Goal: Task Accomplishment & Management: Complete application form

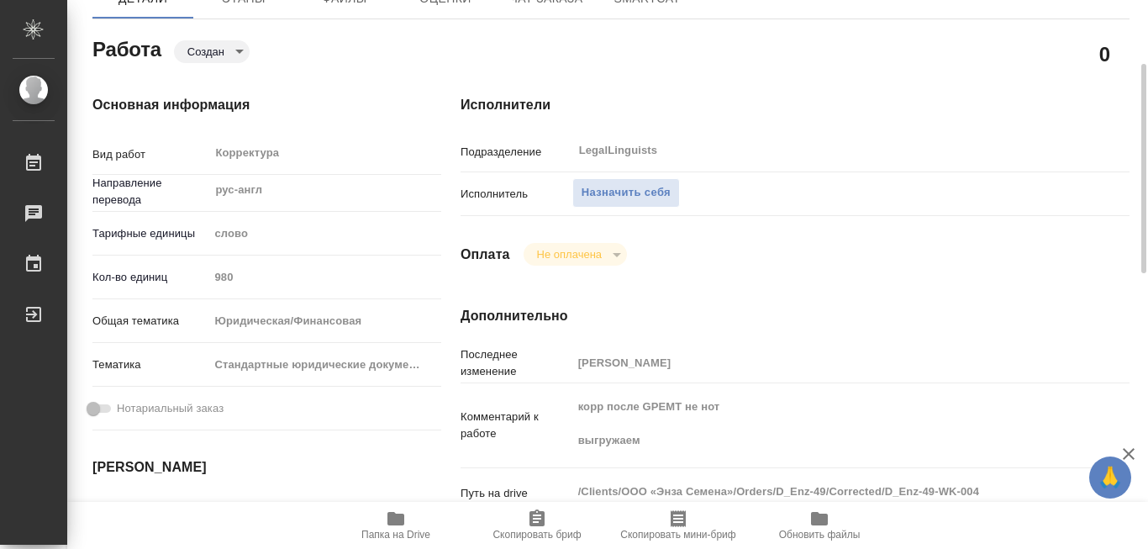
scroll to position [252, 0]
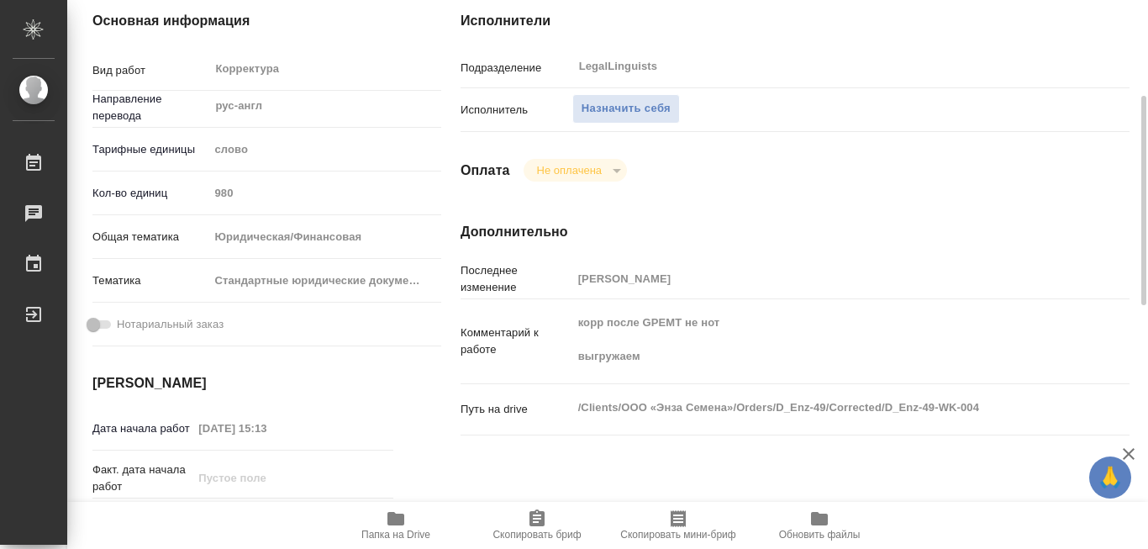
click at [397, 517] on icon "button" at bounding box center [395, 518] width 17 height 13
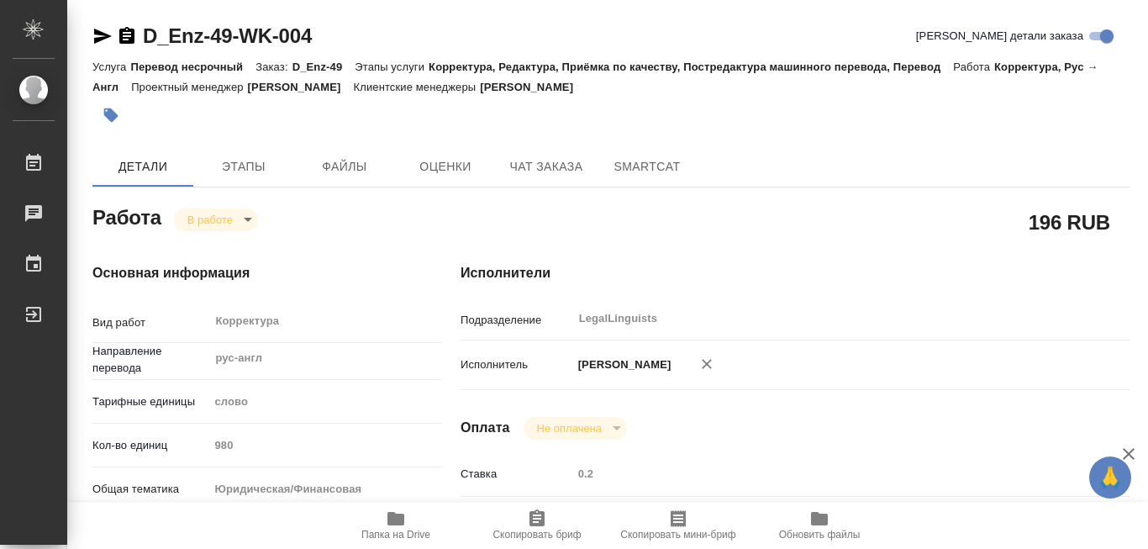
type textarea "x"
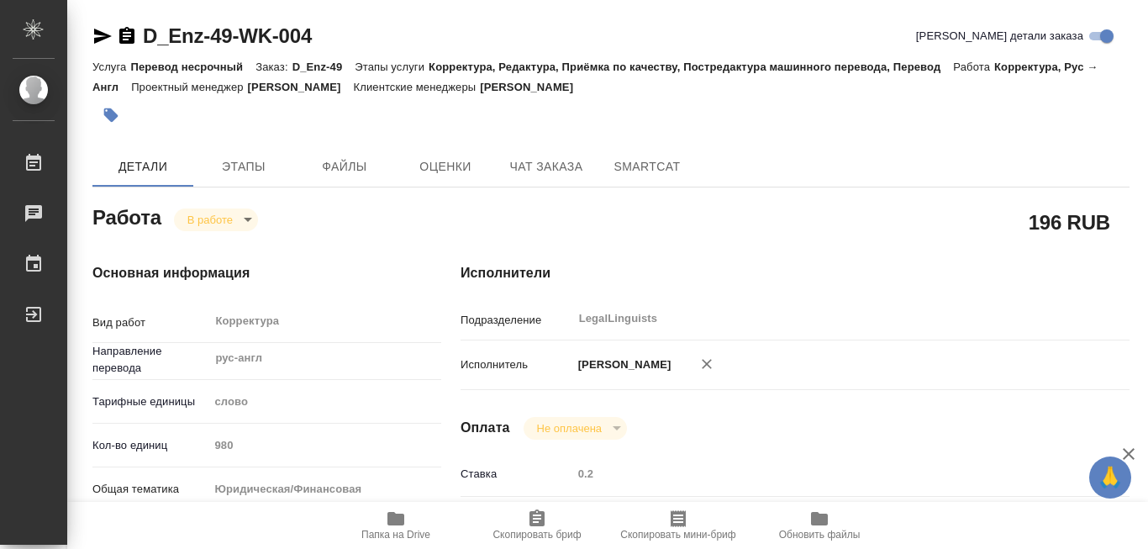
type textarea "x"
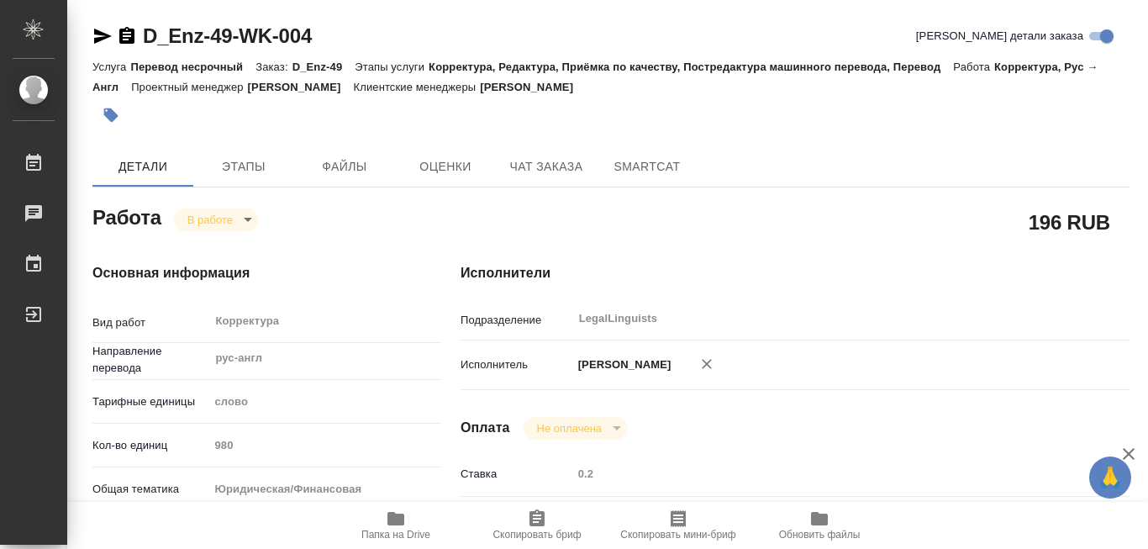
type textarea "x"
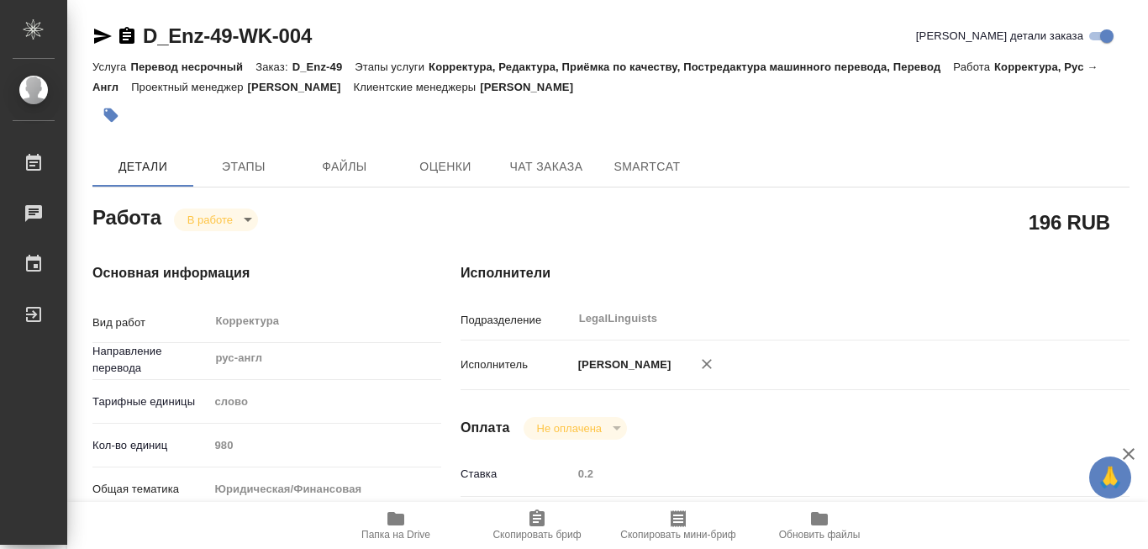
type textarea "x"
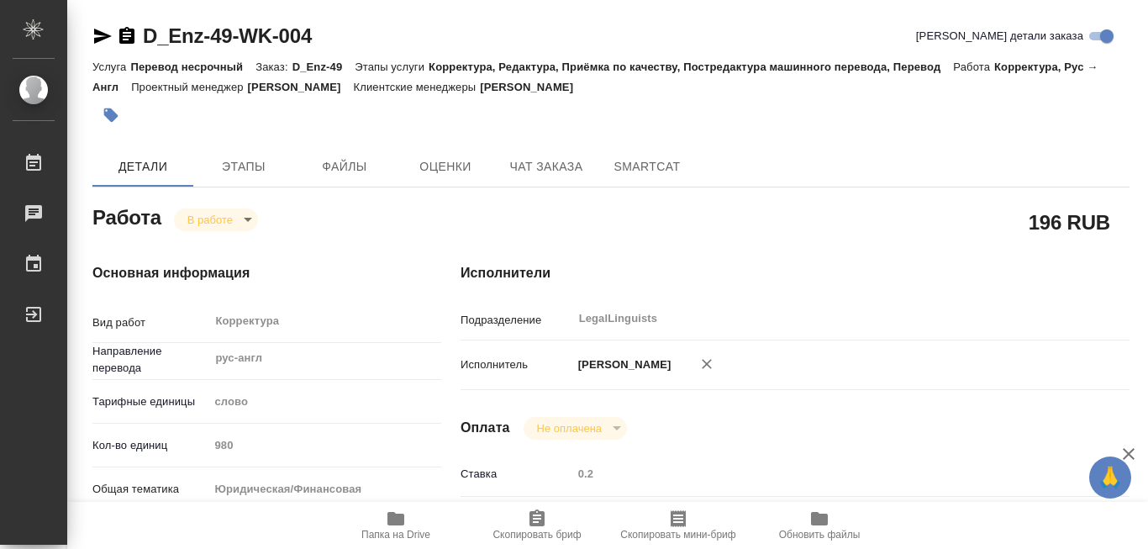
scroll to position [168, 0]
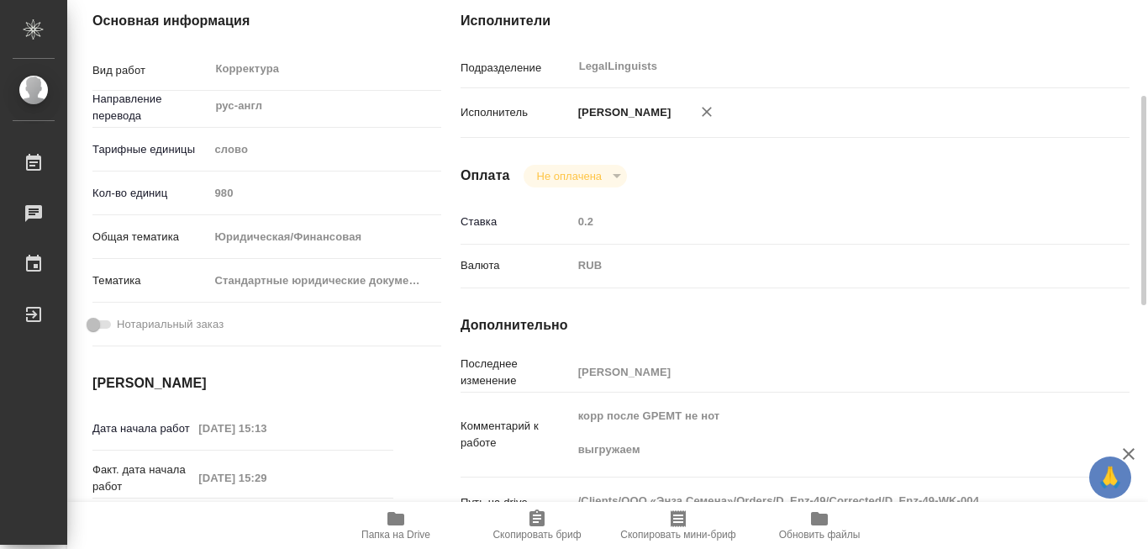
scroll to position [336, 0]
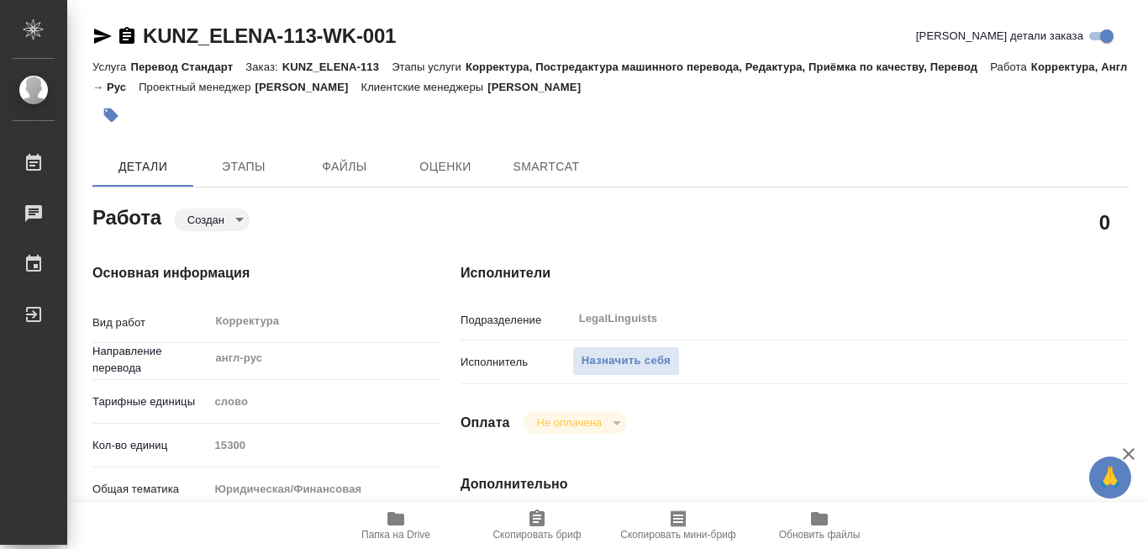
type textarea "x"
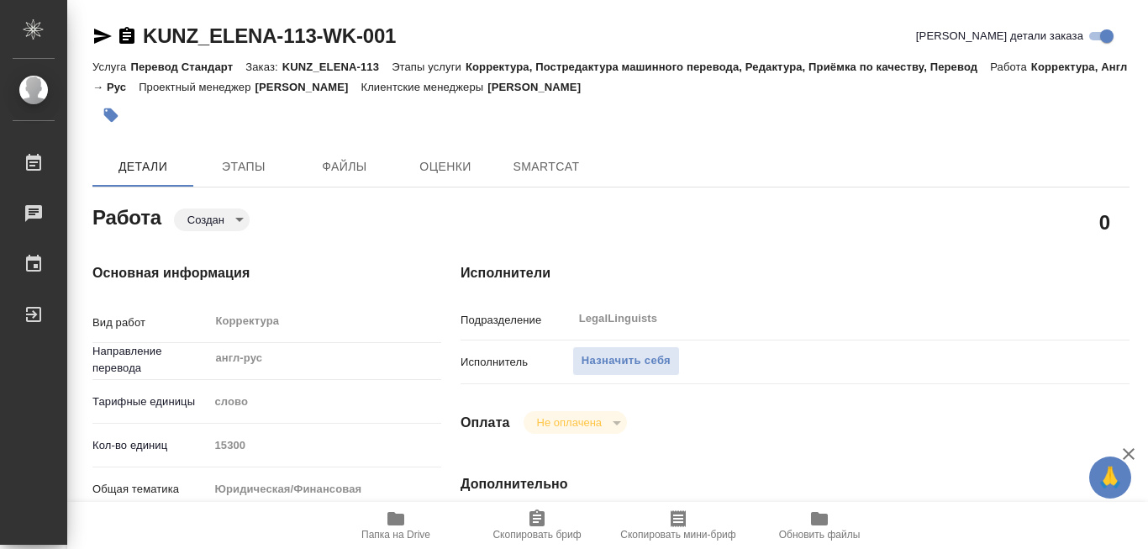
type textarea "x"
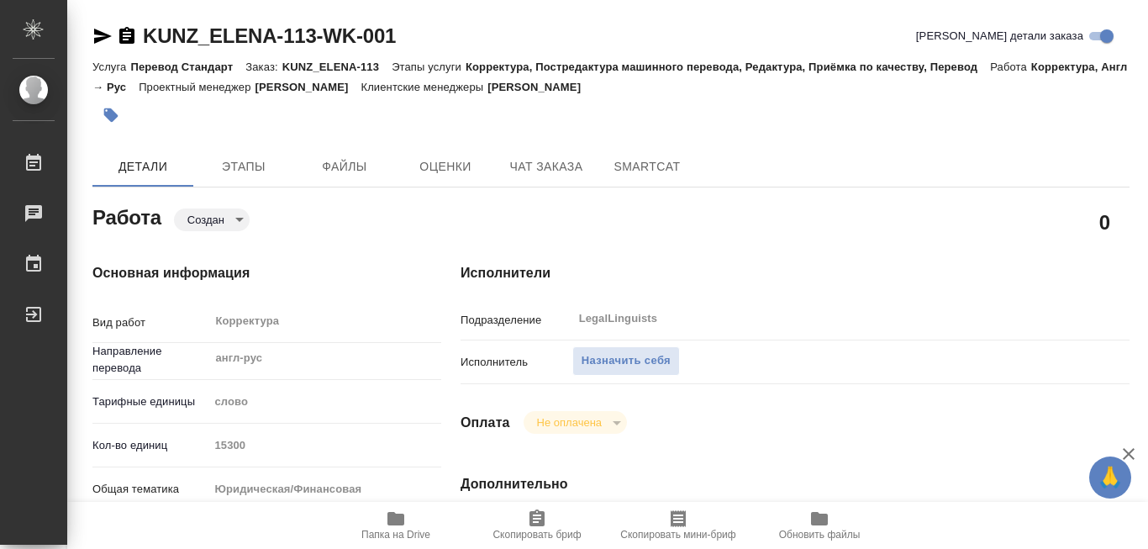
type textarea "x"
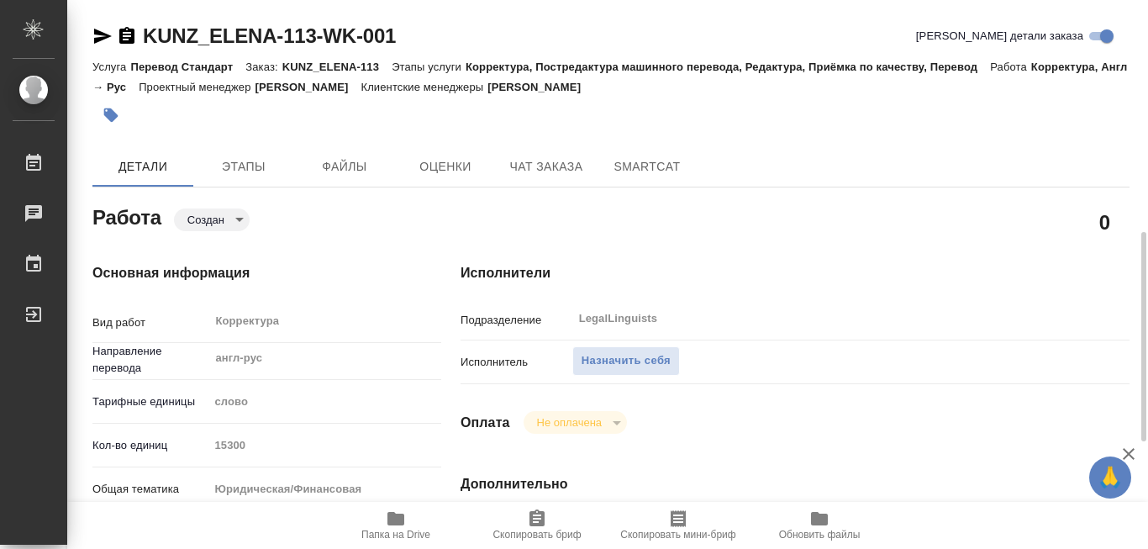
scroll to position [168, 0]
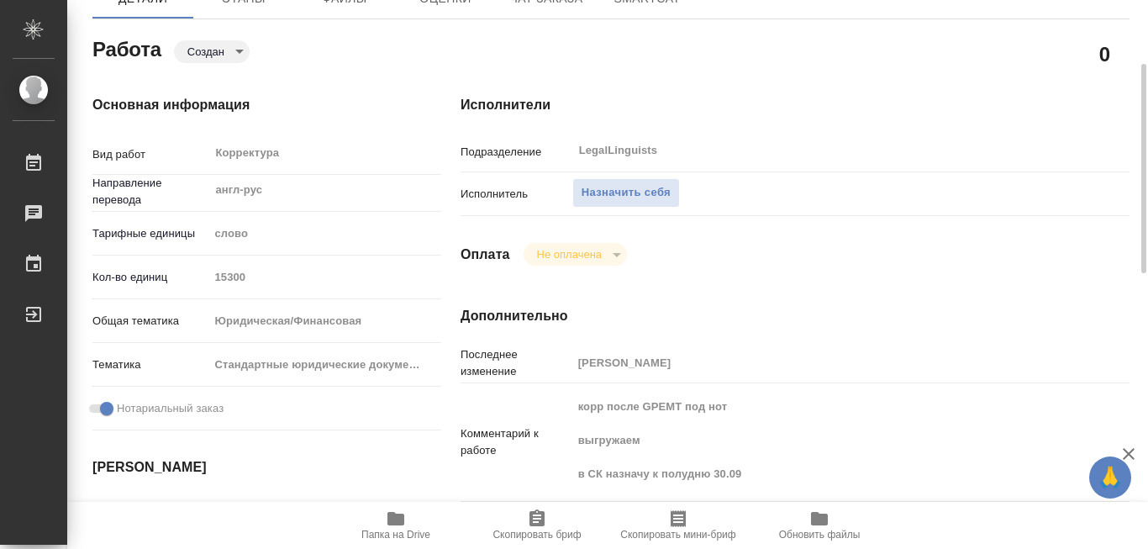
type textarea "x"
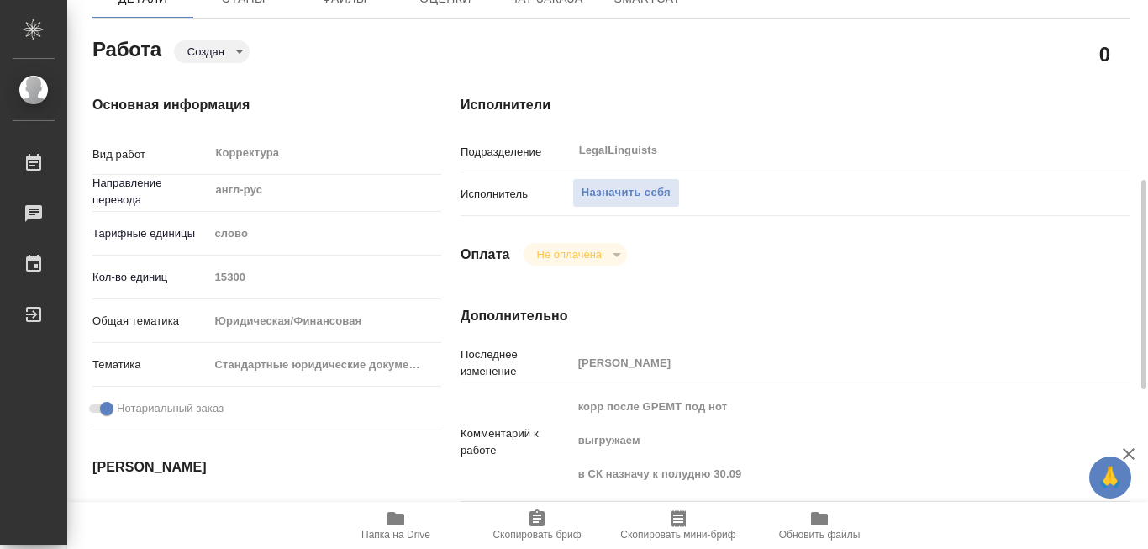
scroll to position [420, 0]
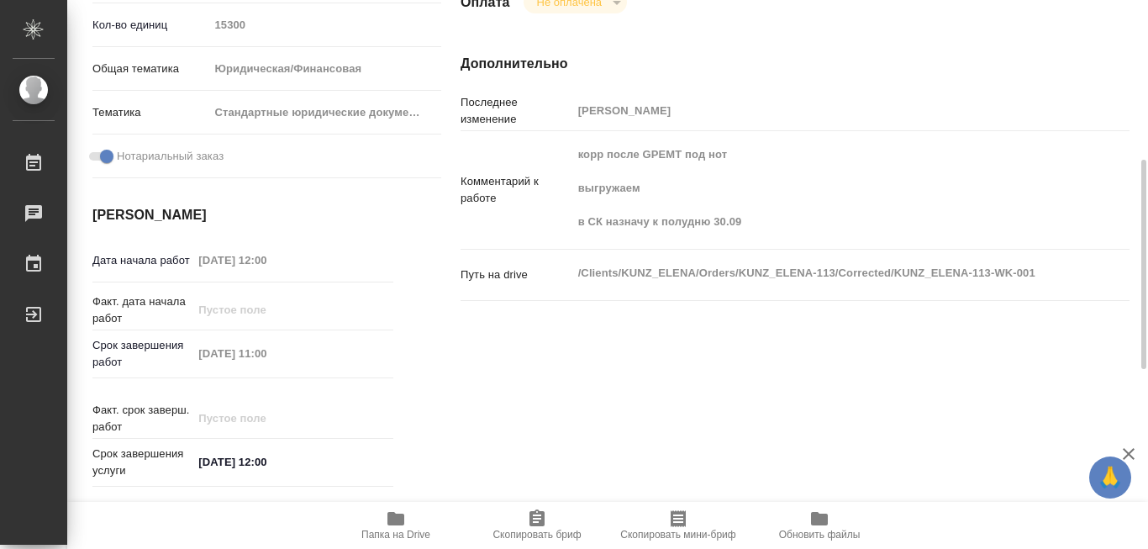
type textarea "x"
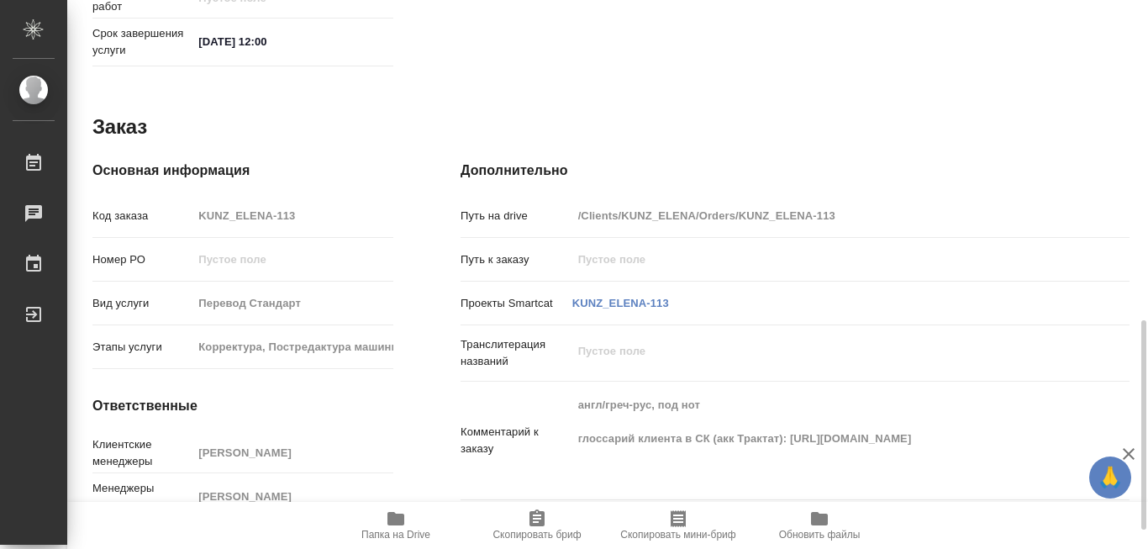
scroll to position [889, 0]
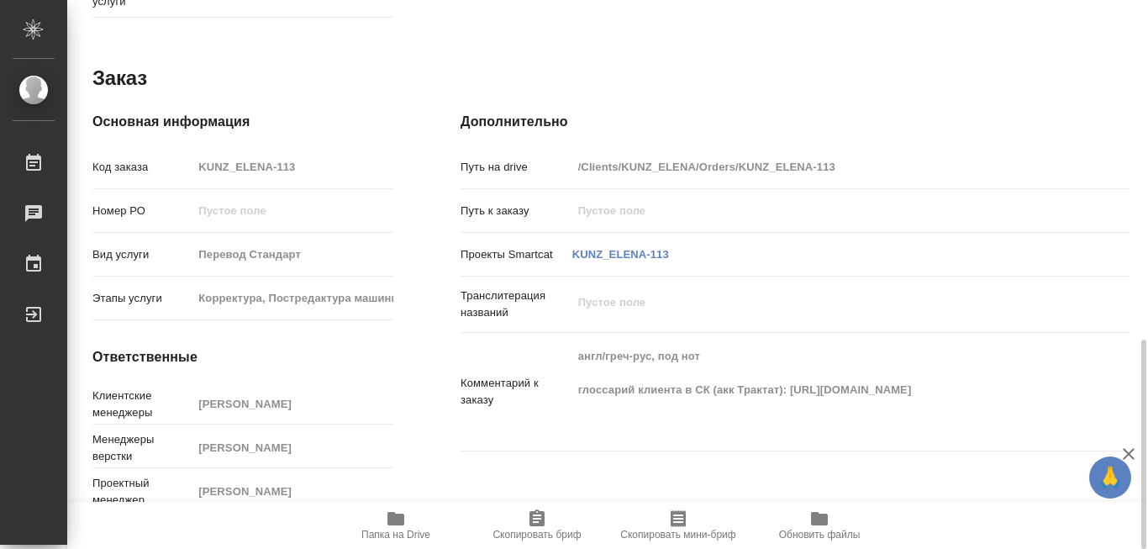
click at [398, 513] on icon "button" at bounding box center [395, 518] width 17 height 13
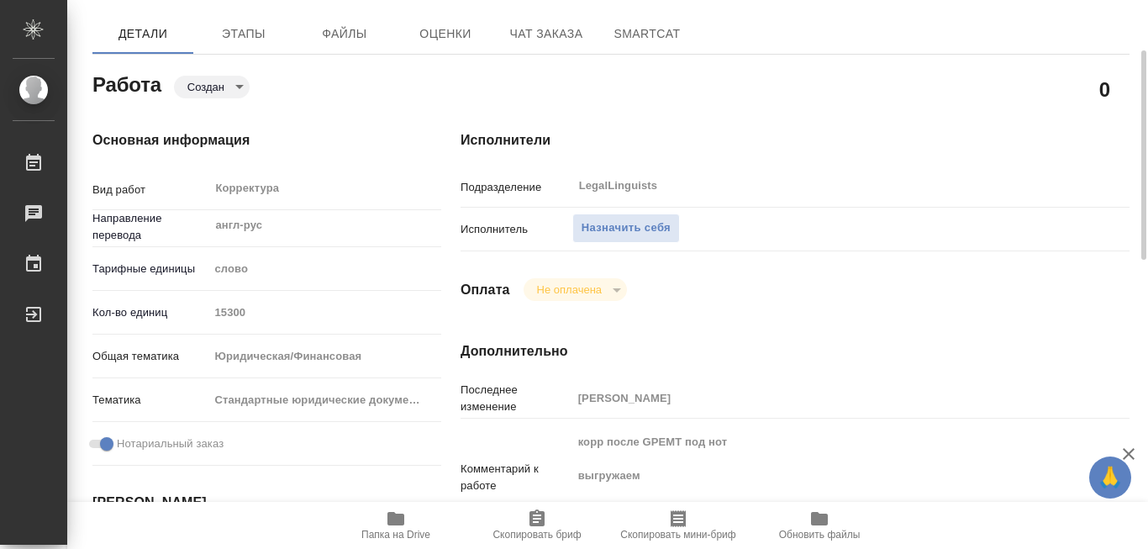
scroll to position [0, 0]
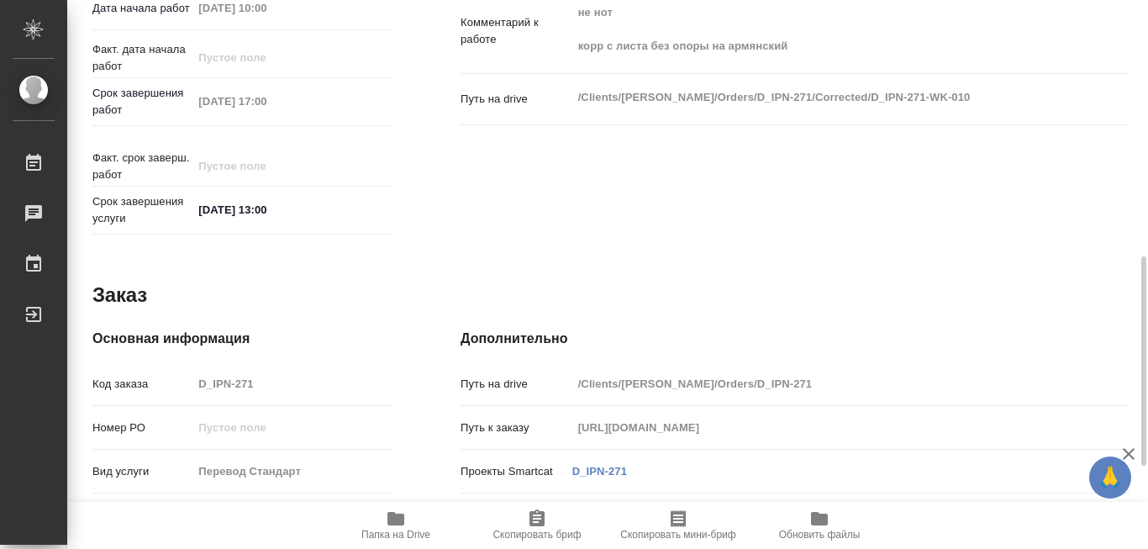
scroll to position [757, 0]
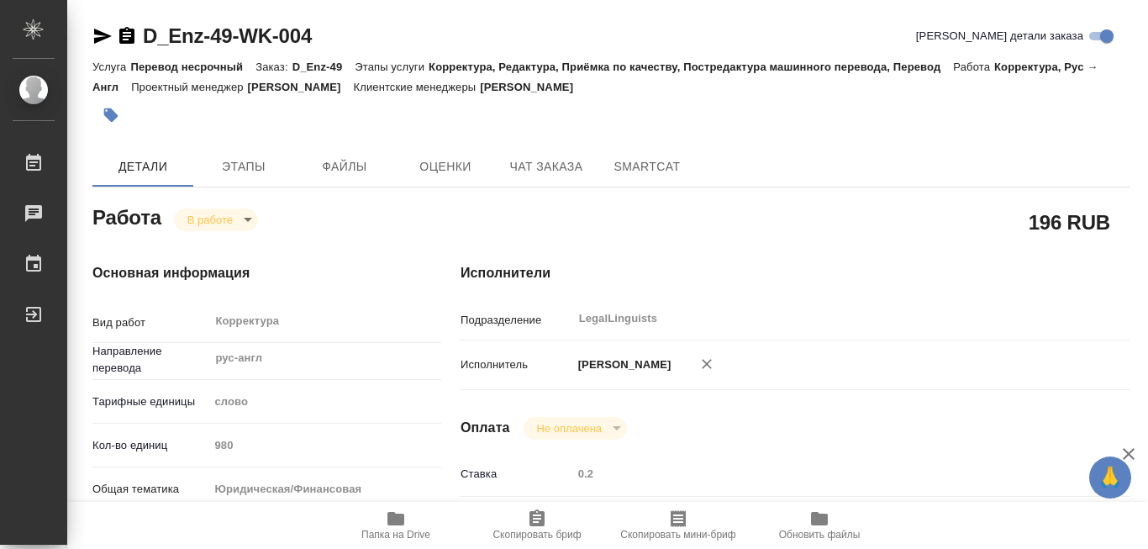
type textarea "x"
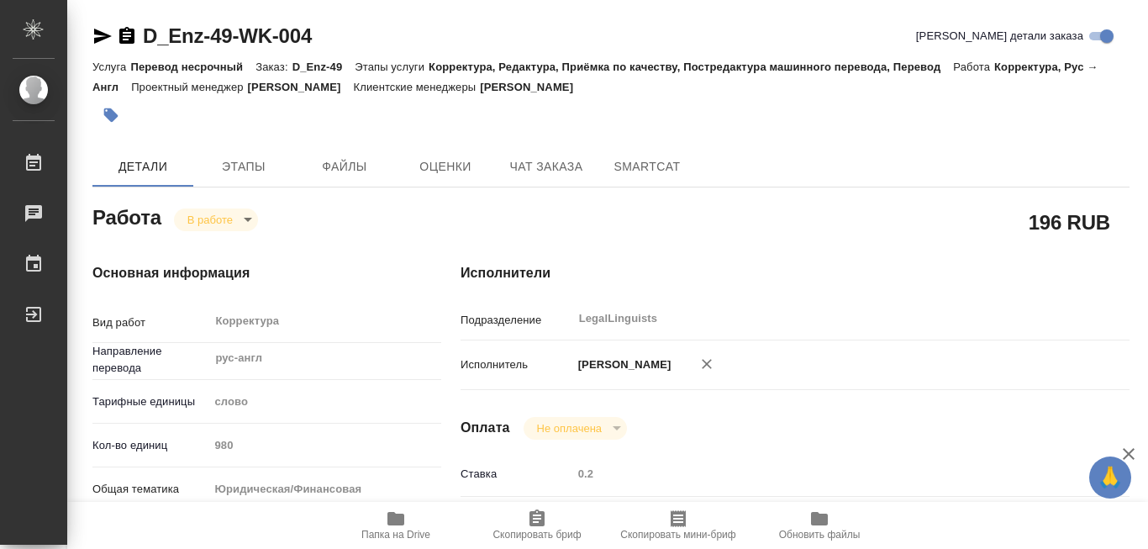
type textarea "x"
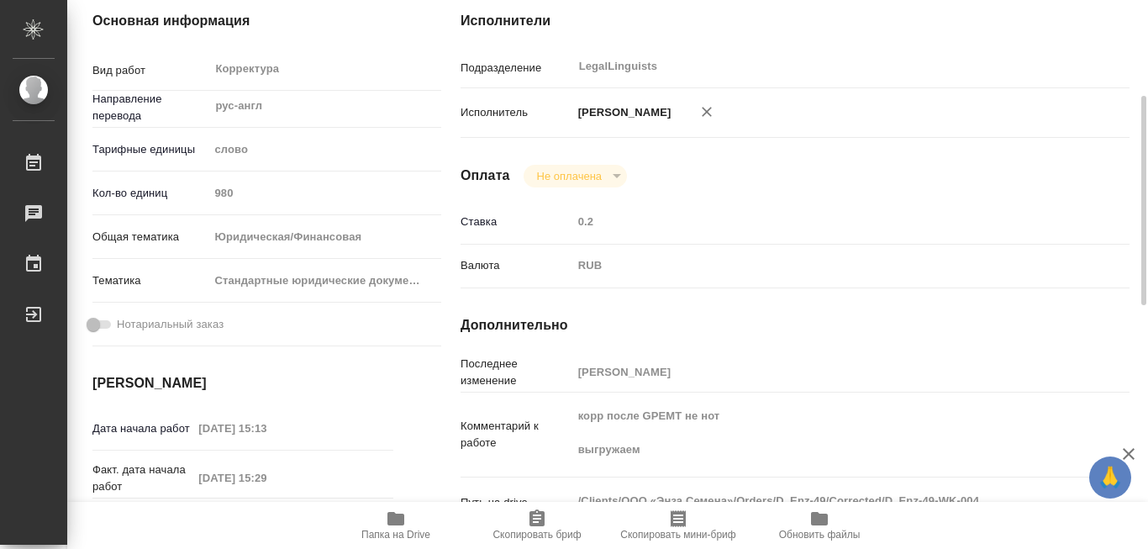
scroll to position [420, 0]
